Goal: Find specific page/section: Find specific page/section

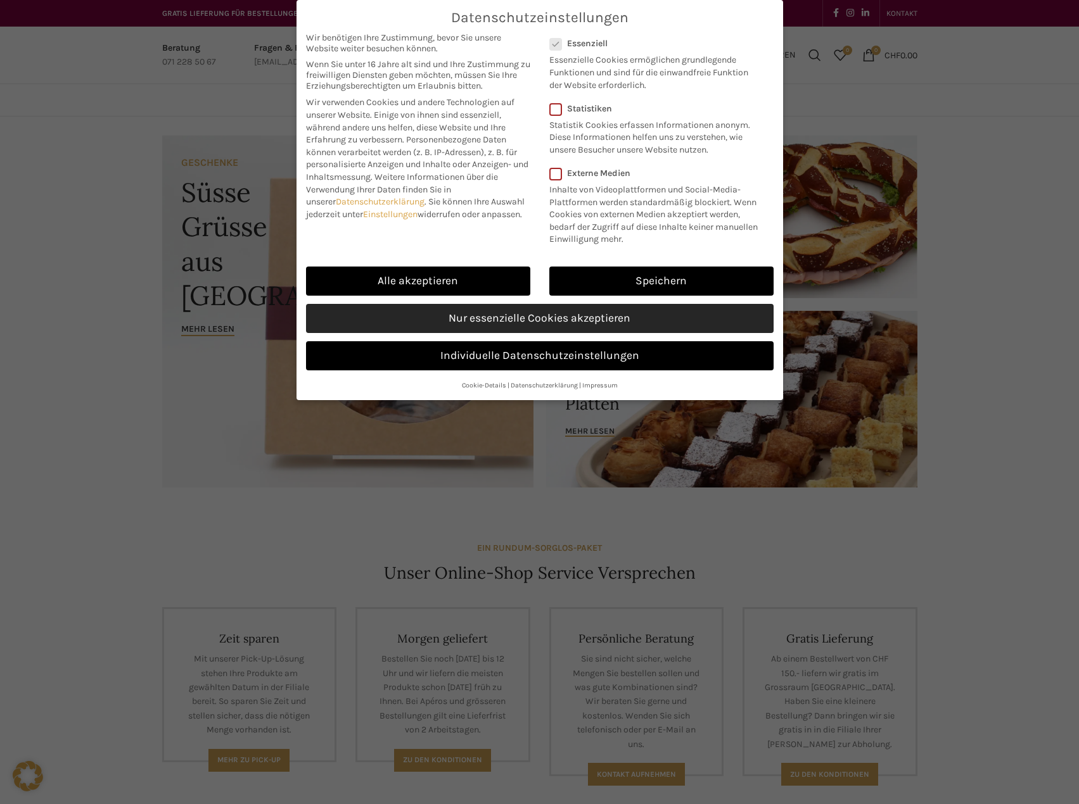
click at [518, 321] on link "Nur essenzielle Cookies akzeptieren" at bounding box center [539, 318] width 467 height 29
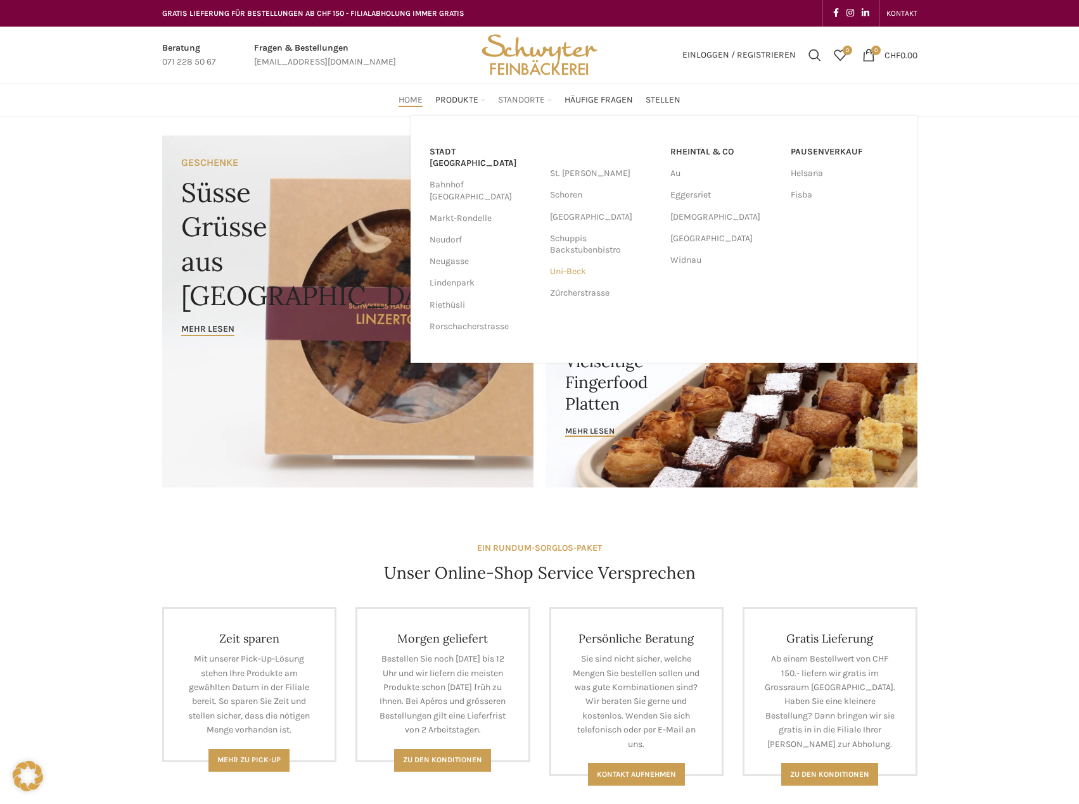
click at [566, 276] on link "Uni-Beck" at bounding box center [604, 272] width 108 height 22
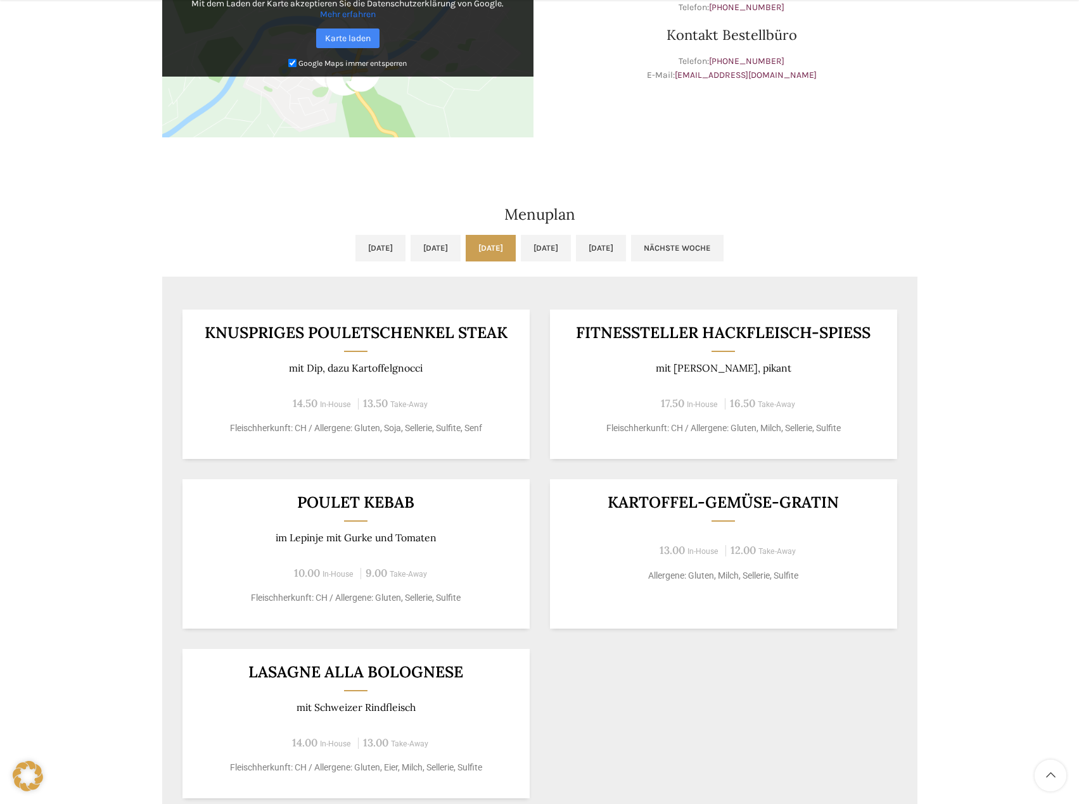
scroll to position [507, 0]
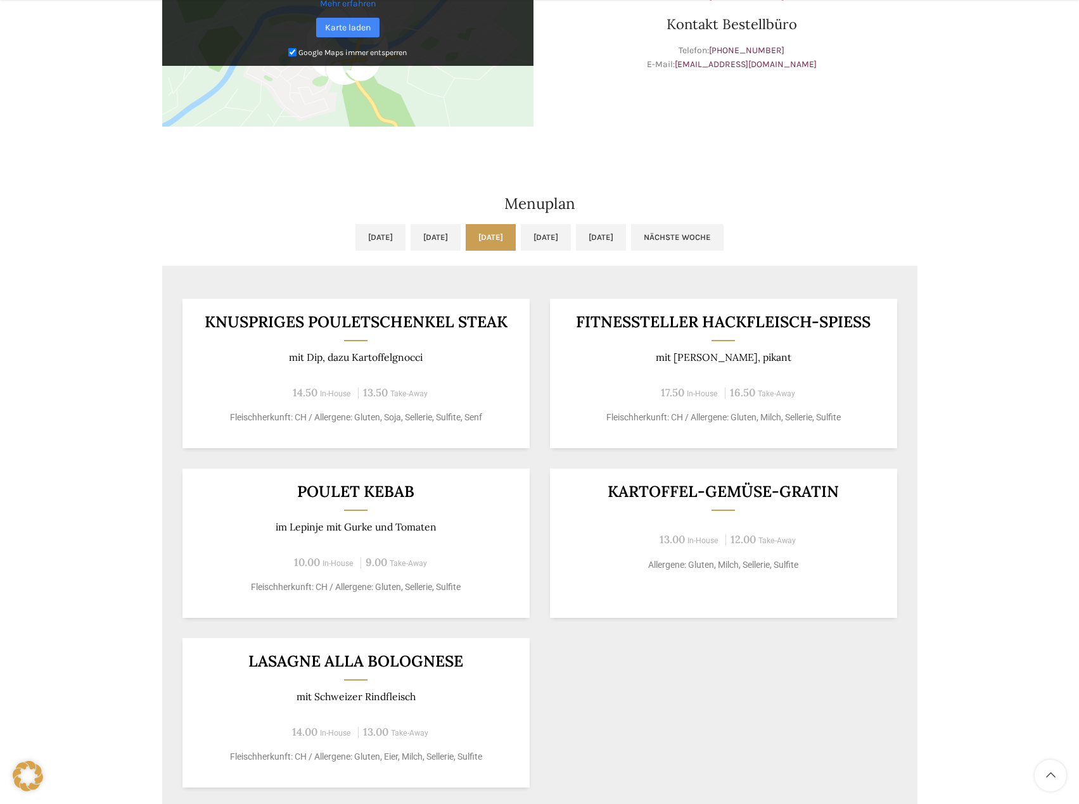
click at [481, 239] on link "Mi, 13.08.2025" at bounding box center [491, 237] width 50 height 27
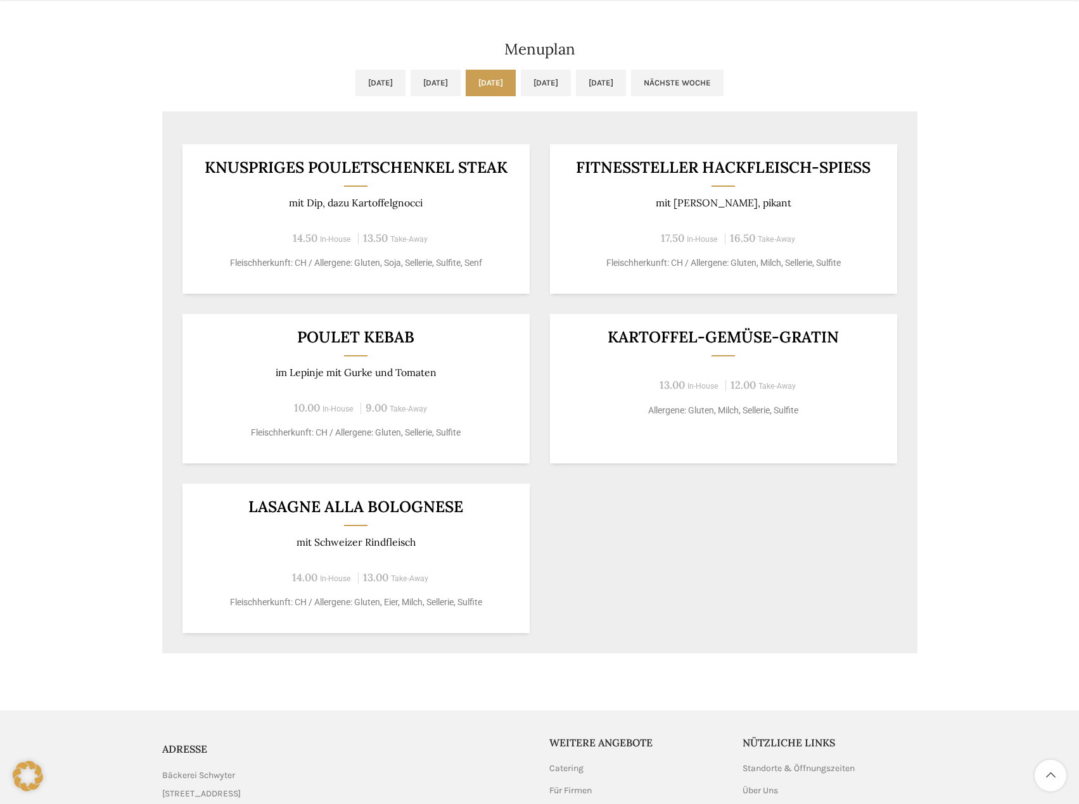
scroll to position [683, 0]
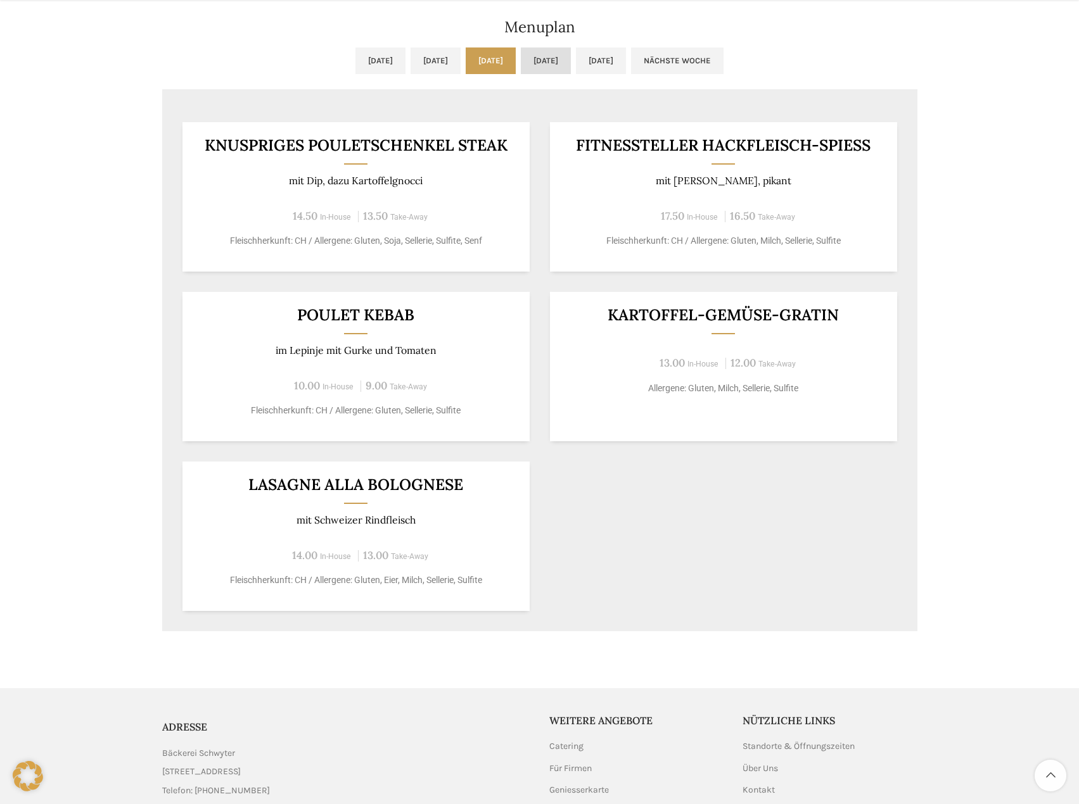
click at [571, 61] on link "Do, 14.08.2025" at bounding box center [546, 61] width 50 height 27
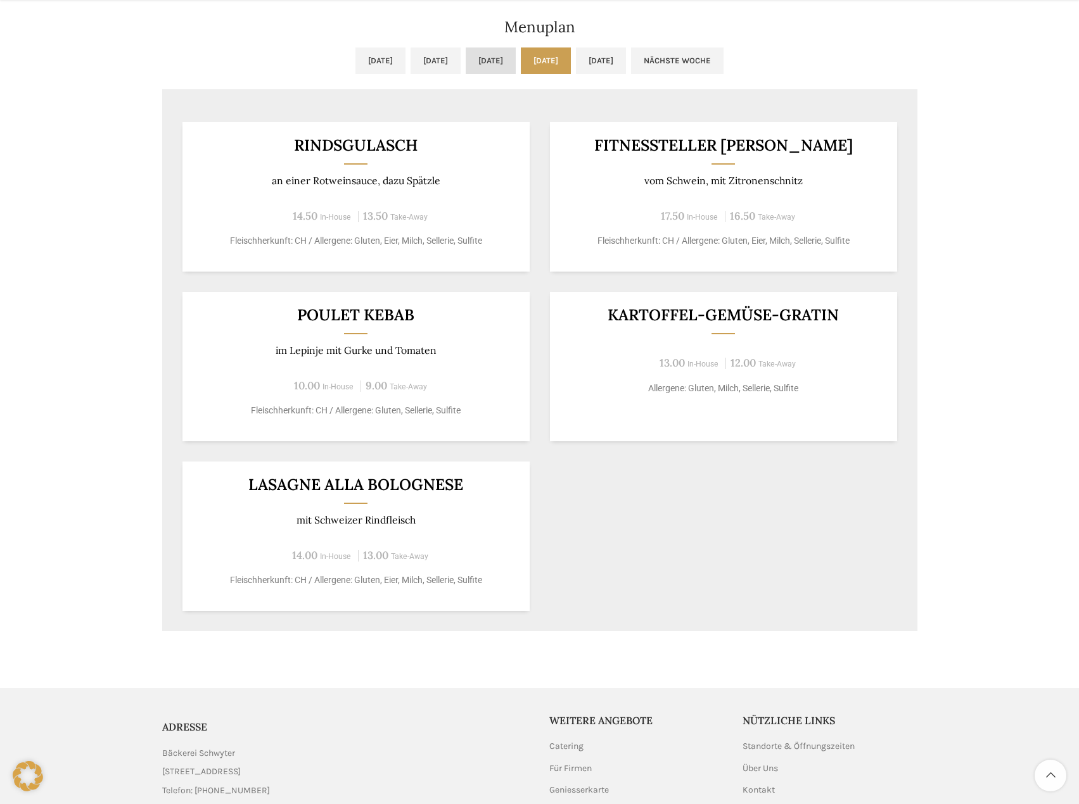
click at [508, 62] on link "Mi, 13.08.2025" at bounding box center [491, 61] width 50 height 27
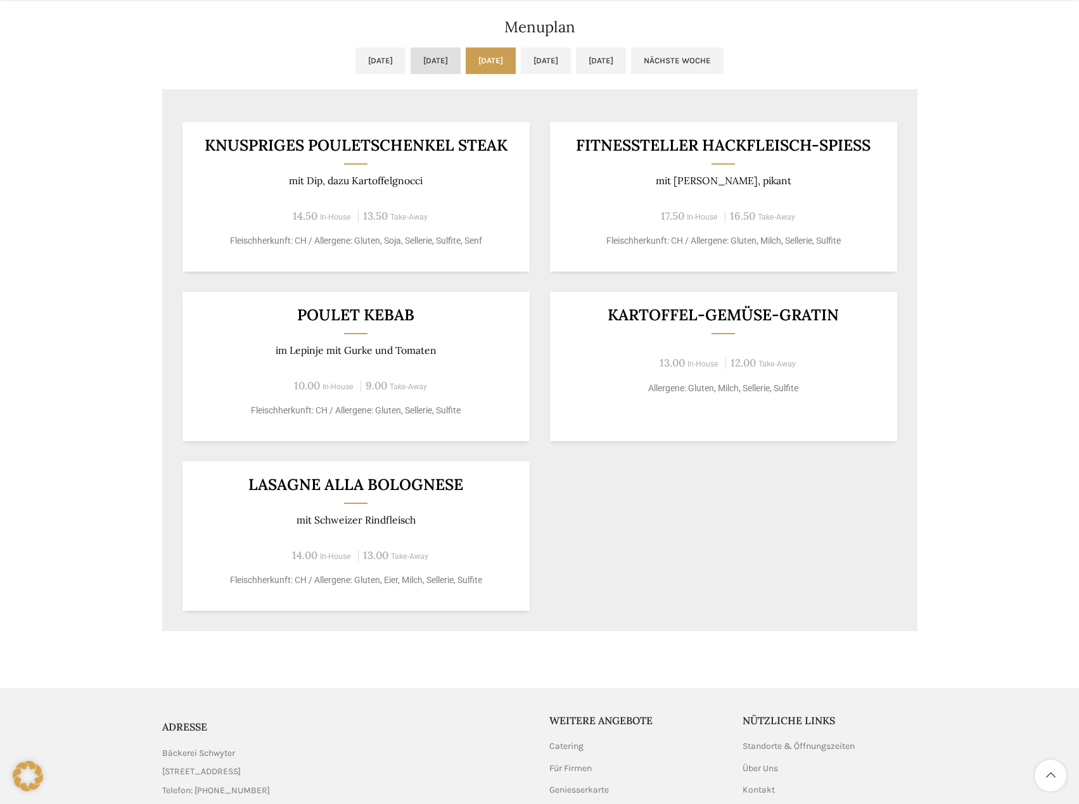
click at [410, 63] on link "Di, 12.08.2025" at bounding box center [435, 61] width 50 height 27
click at [481, 58] on link "Mi, 13.08.2025" at bounding box center [491, 61] width 50 height 27
